Goal: Go to known website: Access a specific website the user already knows

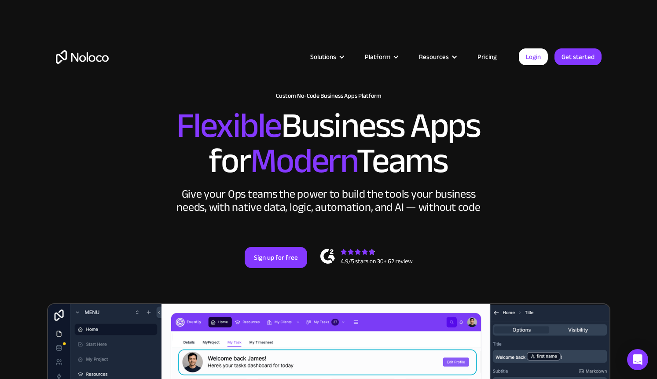
click at [518, 59] on article "Solutions Use Cases Business Types Project Management Keep track of customers, …" at bounding box center [314, 56] width 410 height 11
click at [522, 58] on link "Login" at bounding box center [533, 56] width 29 height 17
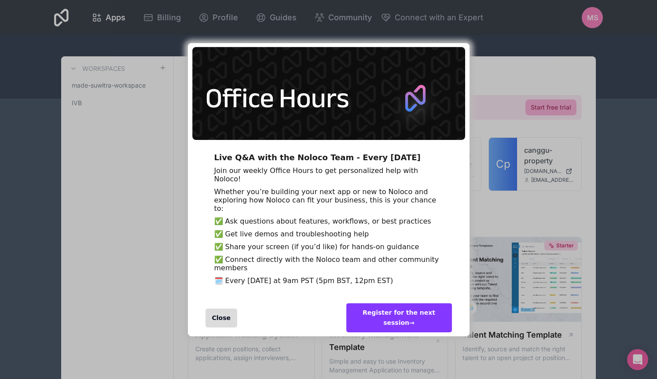
click at [435, 157] on div "Live Q&A with the Noloco Team - Every [DATE] Join our weekly Office Hours to ge…" at bounding box center [329, 224] width 282 height 149
drag, startPoint x: 301, startPoint y: 193, endPoint x: 219, endPoint y: 326, distance: 156.9
click at [219, 326] on div "Close" at bounding box center [221, 317] width 32 height 19
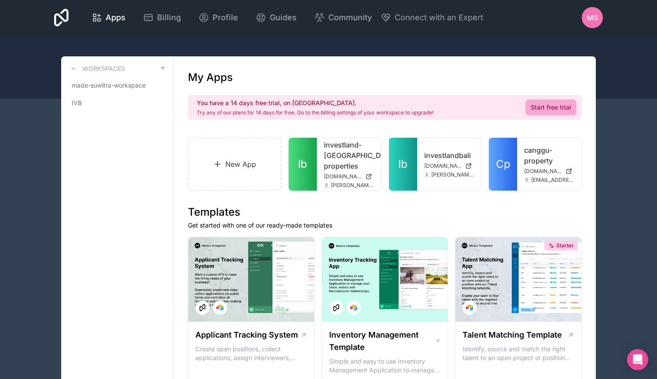
click at [429, 153] on link "investlandbali" at bounding box center [449, 155] width 50 height 11
